Goal: Find specific page/section: Find specific page/section

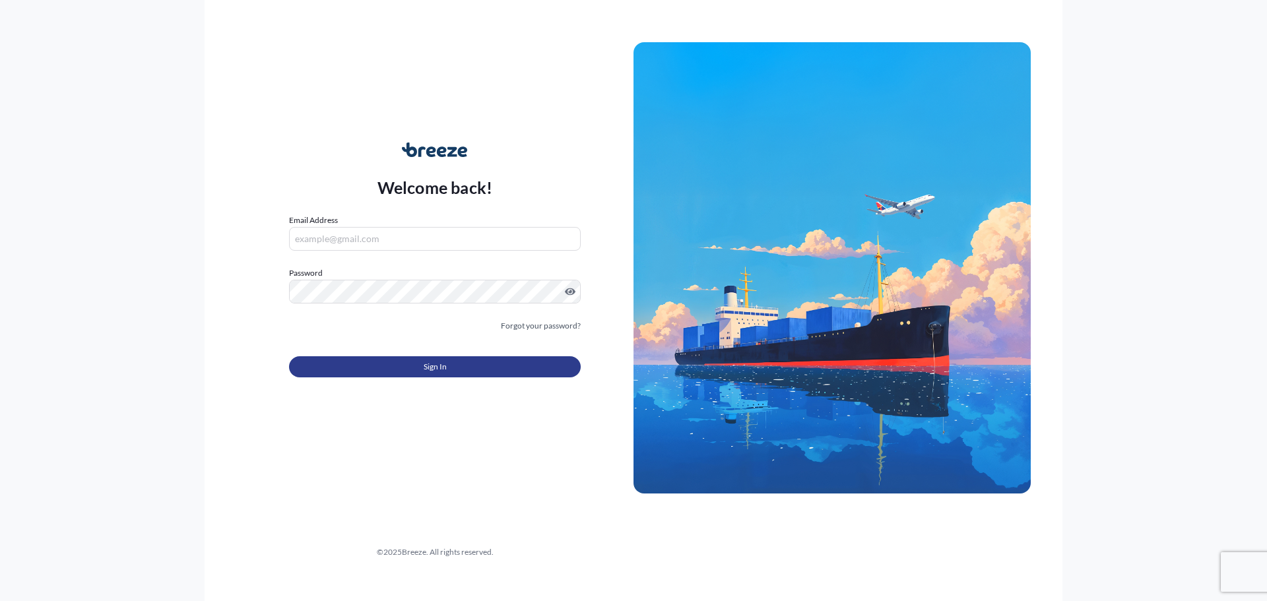
type input "[EMAIL_ADDRESS][DOMAIN_NAME]"
click at [439, 358] on button "Sign In" at bounding box center [435, 366] width 292 height 21
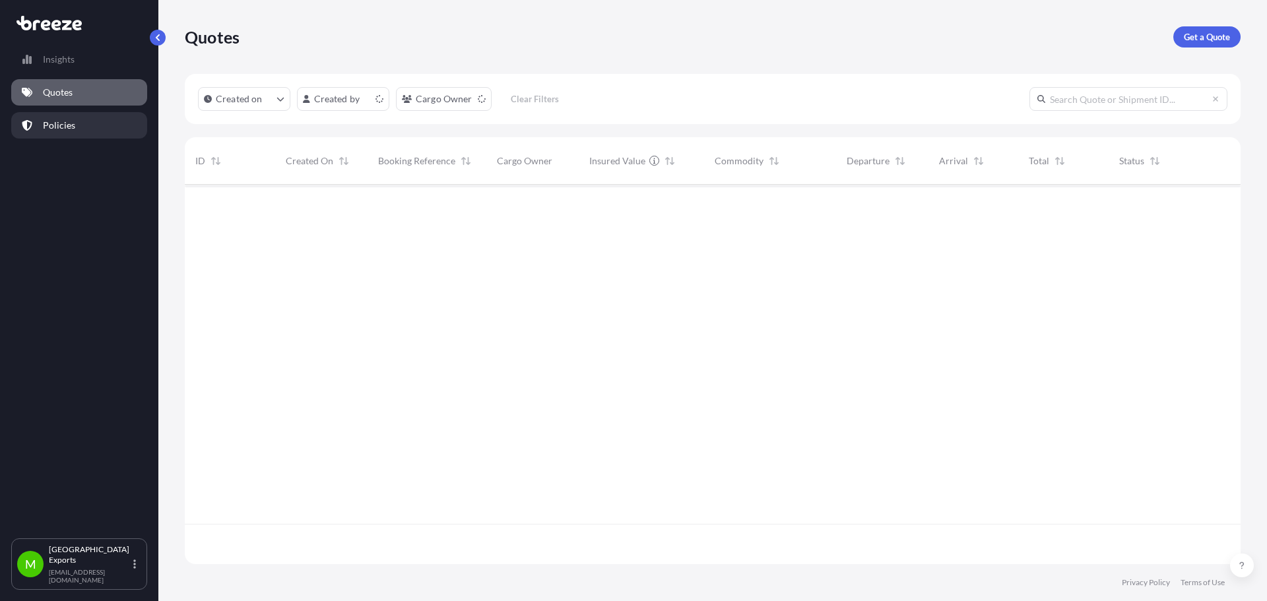
scroll to position [377, 1046]
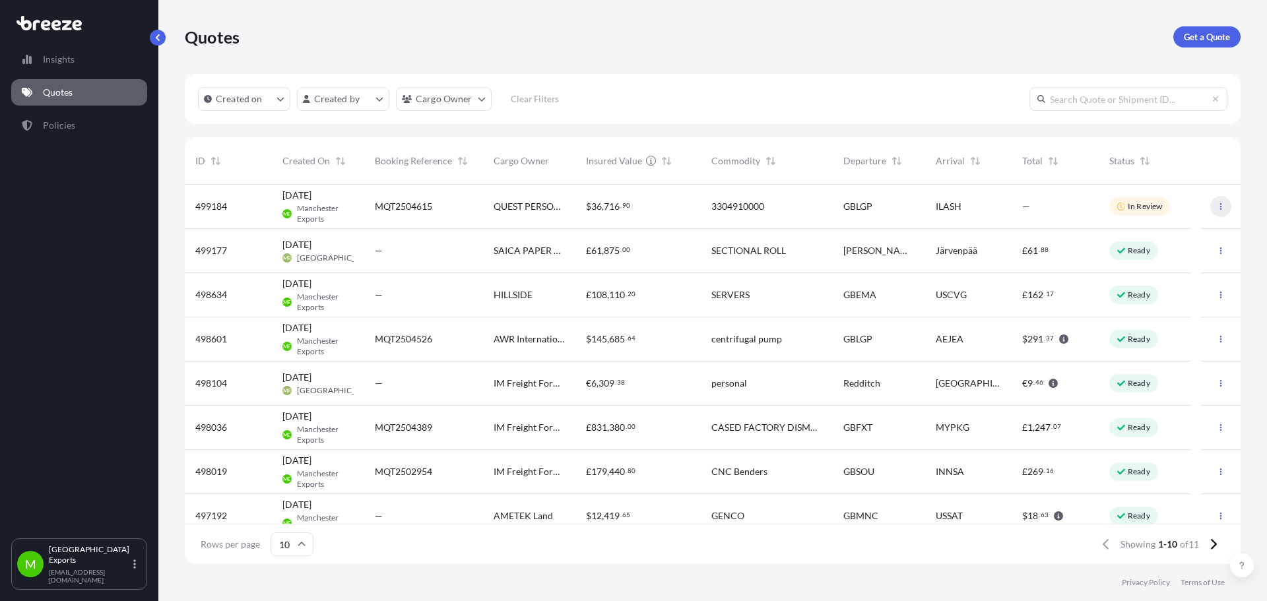
click at [1211, 201] on button "button" at bounding box center [1220, 206] width 21 height 21
click at [960, 216] on div "ILASH" at bounding box center [968, 207] width 87 height 44
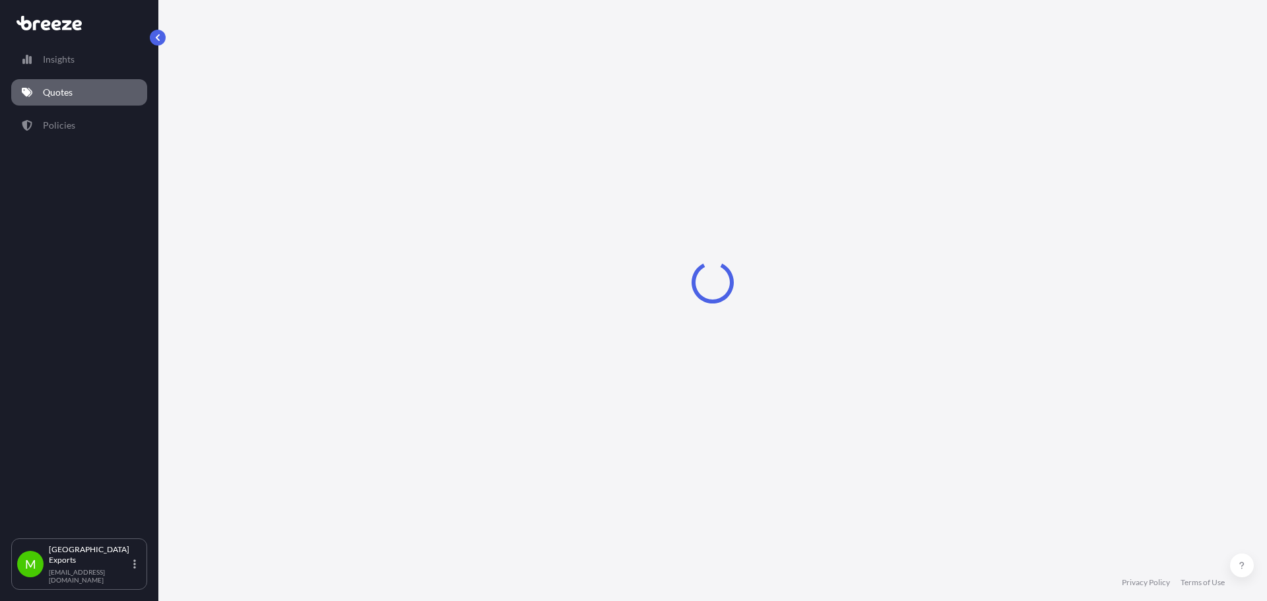
select select "Road"
select select "Sea"
select select "2"
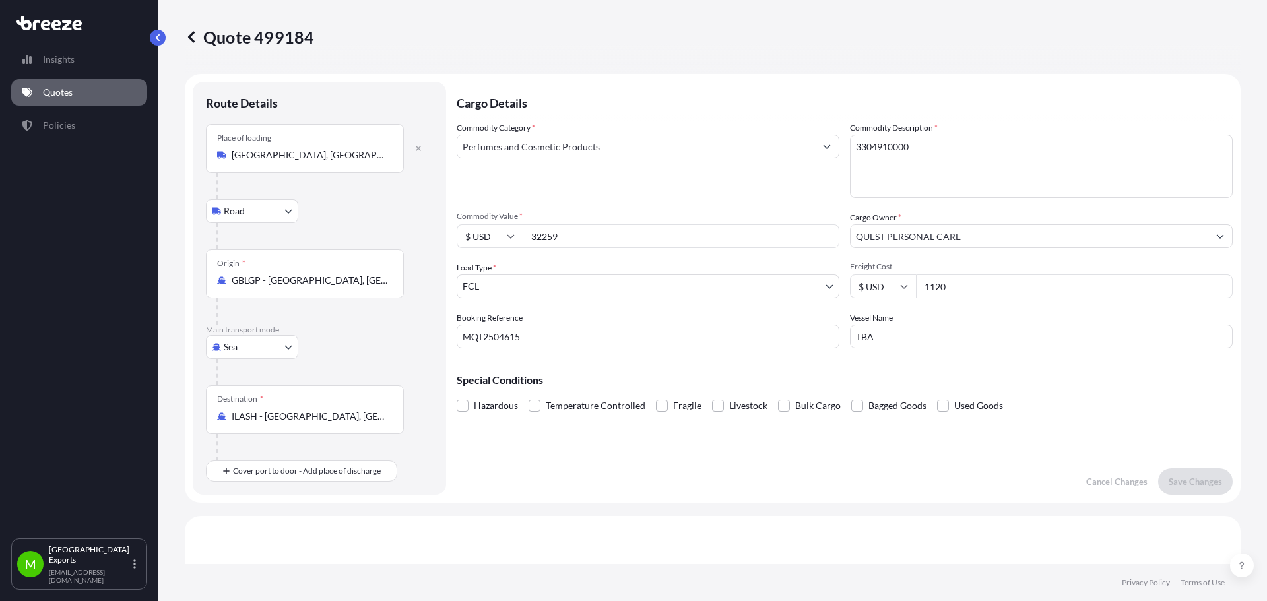
click at [189, 35] on icon at bounding box center [191, 36] width 13 height 13
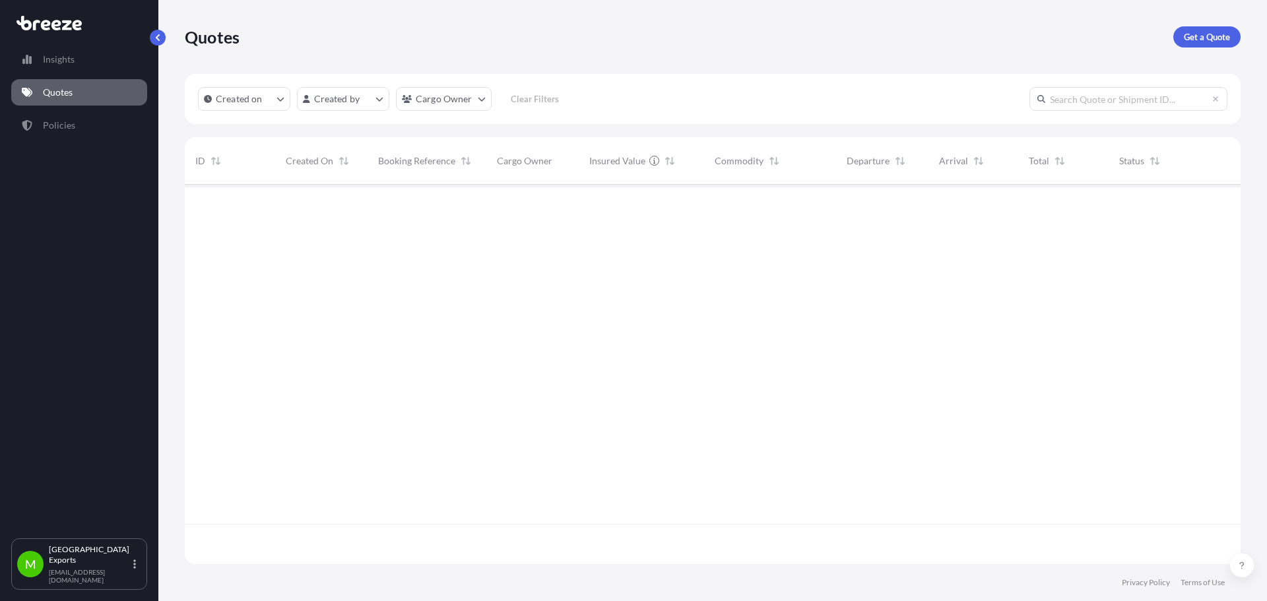
scroll to position [377, 1046]
click at [66, 66] on link "Insights" at bounding box center [79, 59] width 136 height 26
select select "2025"
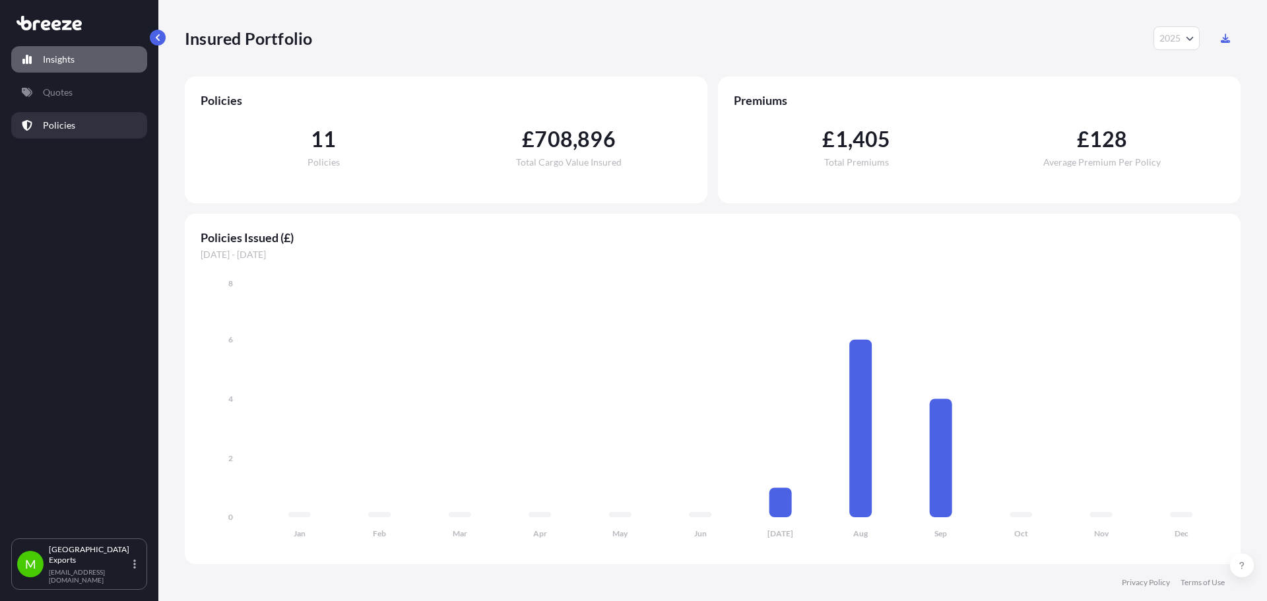
click at [42, 114] on link "Policies" at bounding box center [79, 125] width 136 height 26
